Goal: Navigation & Orientation: Go to known website

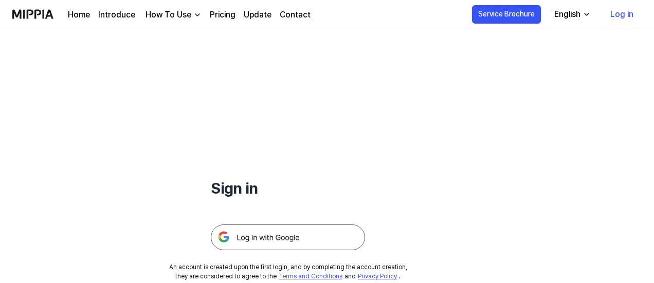
click at [275, 231] on img at bounding box center [288, 238] width 154 height 26
